Goal: Information Seeking & Learning: Learn about a topic

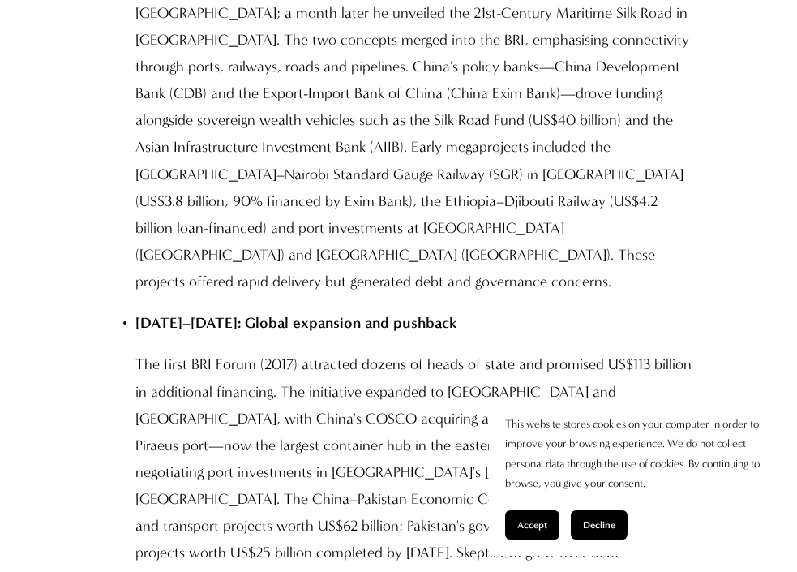
scroll to position [3210, 0]
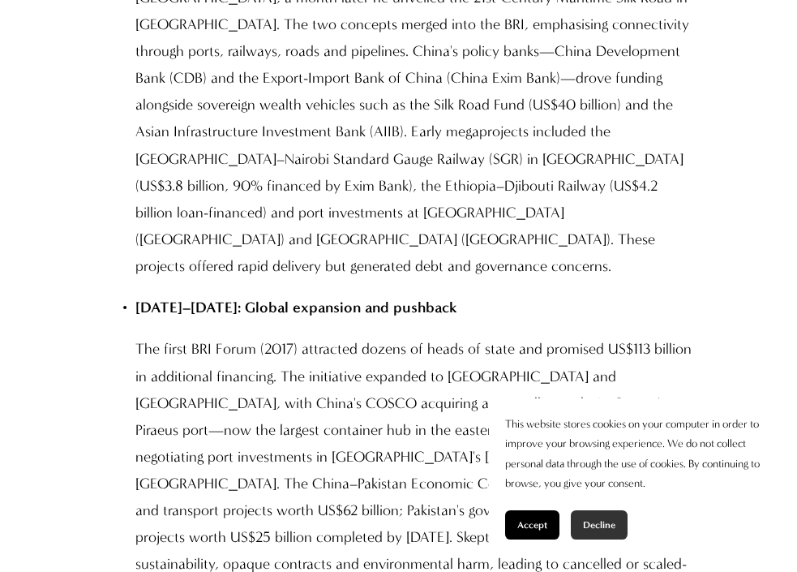
click at [599, 515] on button "Decline" at bounding box center [599, 524] width 57 height 29
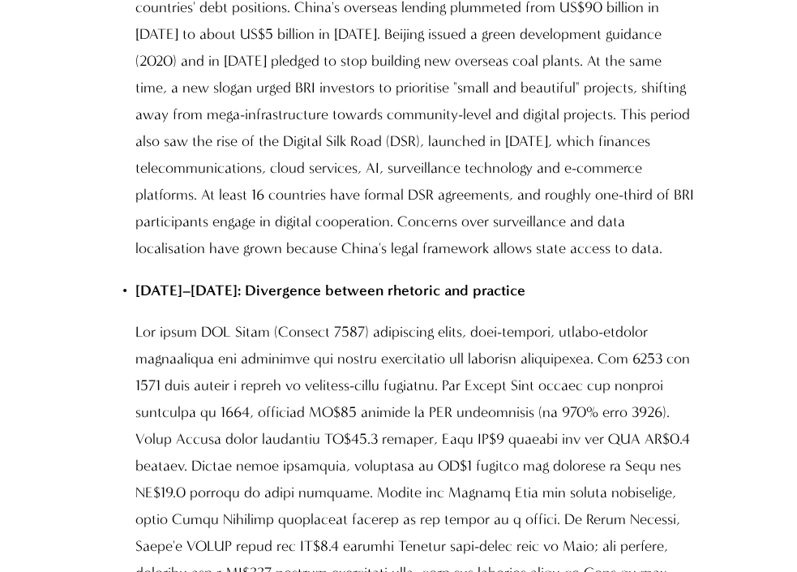
scroll to position [3987, 0]
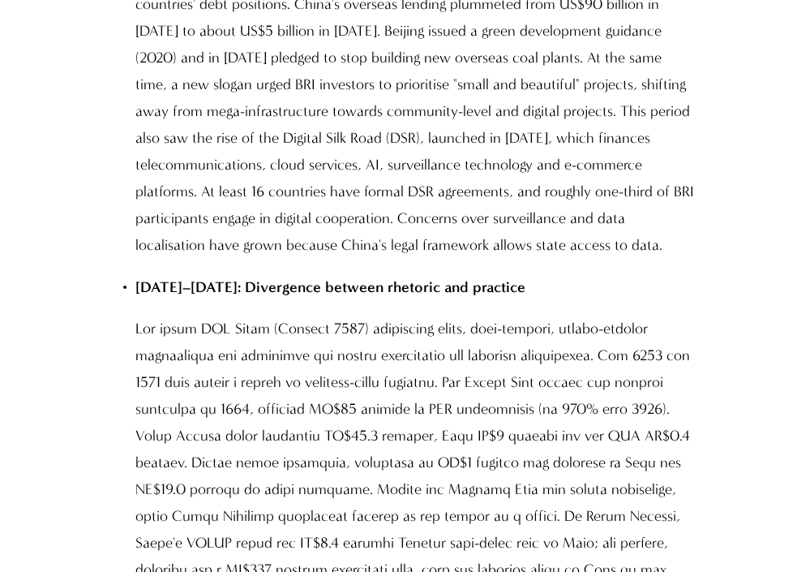
click at [264, 315] on p at bounding box center [415, 502] width 560 height 375
click at [245, 315] on p at bounding box center [415, 502] width 560 height 375
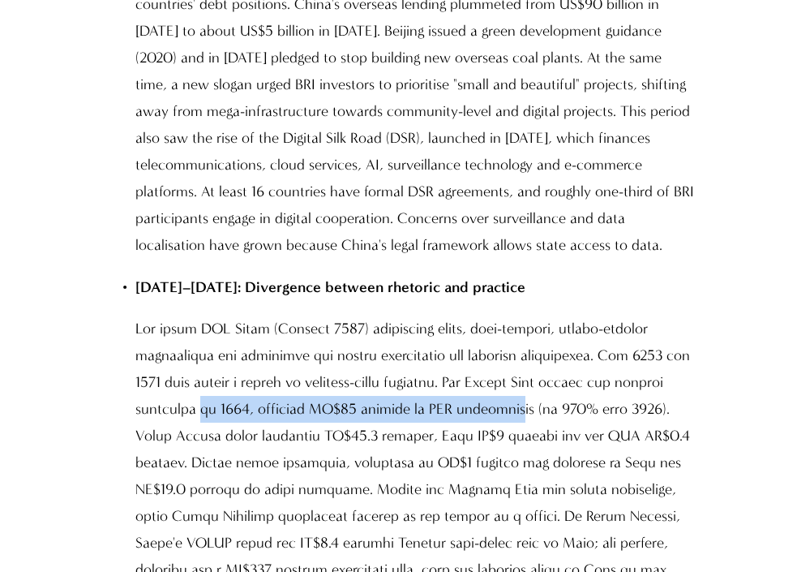
drag, startPoint x: 194, startPoint y: 300, endPoint x: 487, endPoint y: 298, distance: 292.8
click at [487, 315] on p at bounding box center [415, 502] width 560 height 375
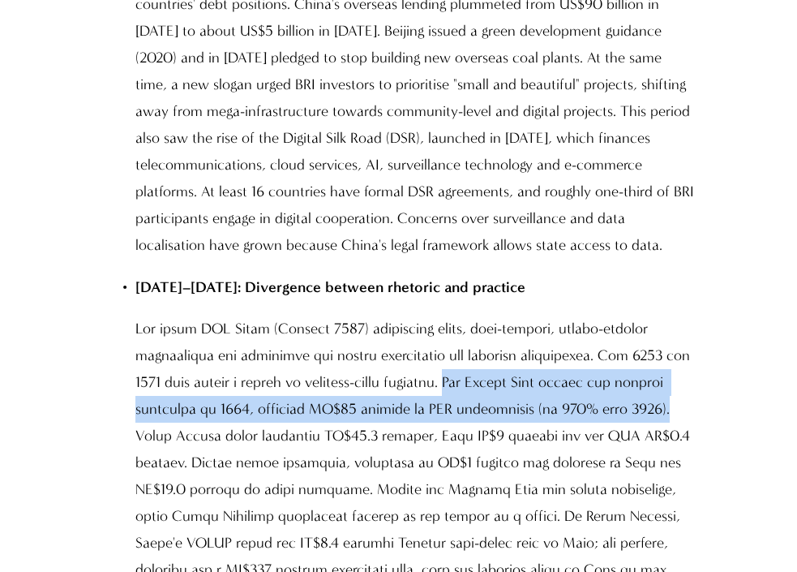
drag, startPoint x: 468, startPoint y: 285, endPoint x: 636, endPoint y: 311, distance: 169.9
click at [636, 315] on p at bounding box center [415, 502] width 560 height 375
copy p "The Middle East became the largest recipient in 2024, securing US$39 billion in…"
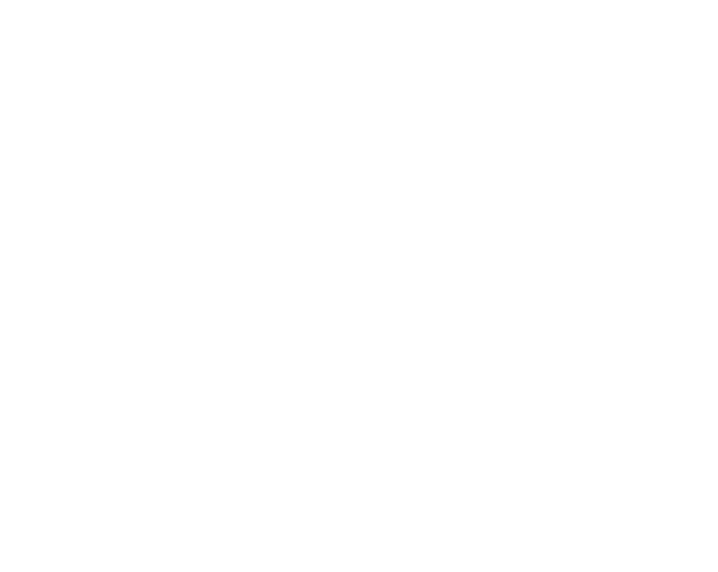
scroll to position [15126, 0]
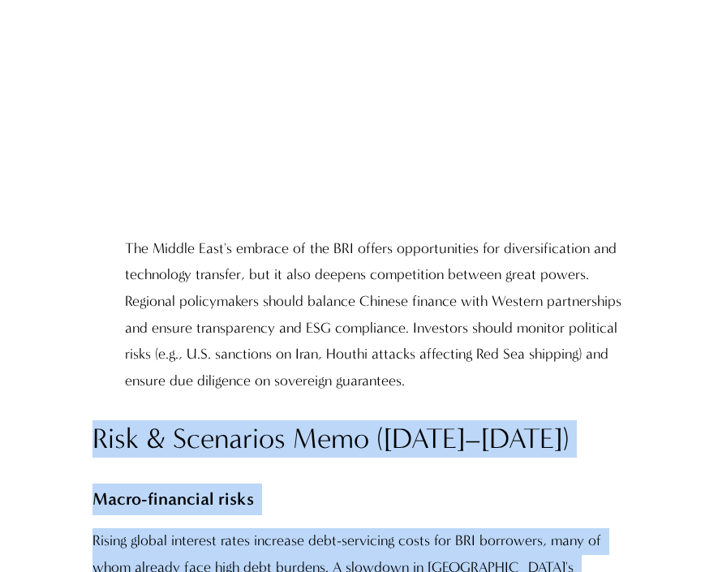
scroll to position [15739, 0]
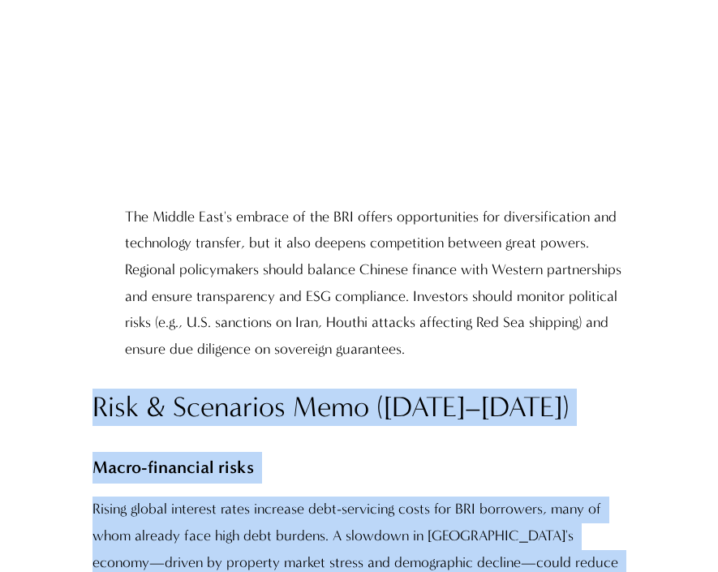
drag, startPoint x: 88, startPoint y: 93, endPoint x: 217, endPoint y: 388, distance: 321.4
copy div "Lore & Ipsumdolo Sita (3265–2972) Conse-adipiscin elits Doeius tempor incididu …"
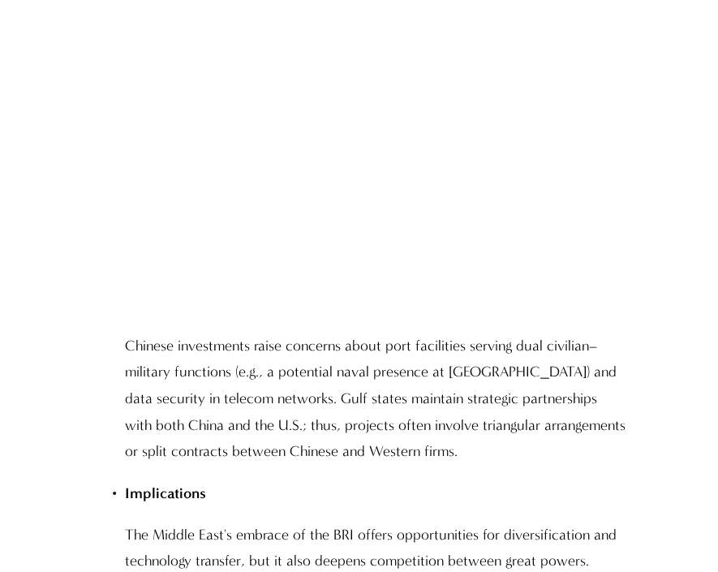
scroll to position [15434, 0]
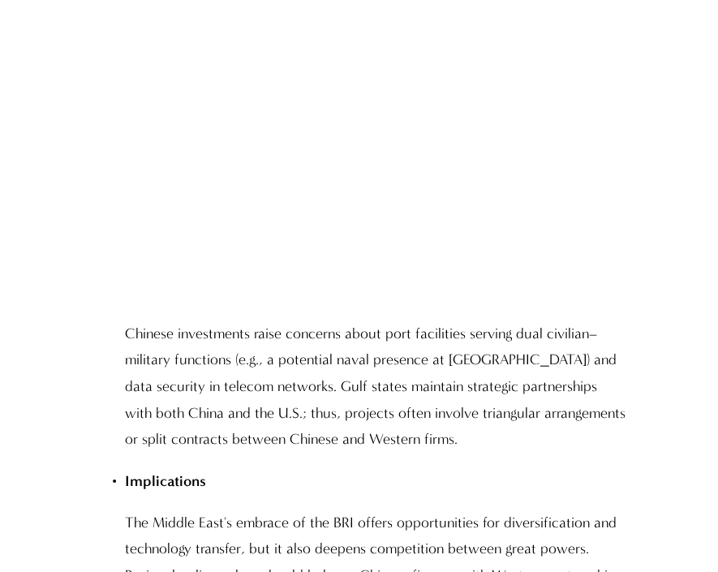
drag, startPoint x: 93, startPoint y: 327, endPoint x: 594, endPoint y: 446, distance: 515.2
copy p "Many BRI loans are collateralised by natural resources or state guarantees; if …"
drag, startPoint x: 71, startPoint y: 283, endPoint x: 351, endPoint y: 307, distance: 280.8
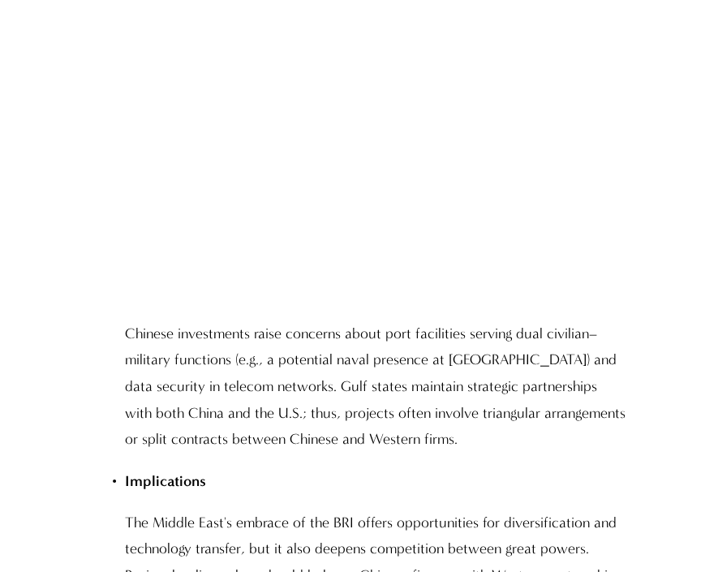
copy p "Financial and governance risks"
